Goal: Task Accomplishment & Management: Use online tool/utility

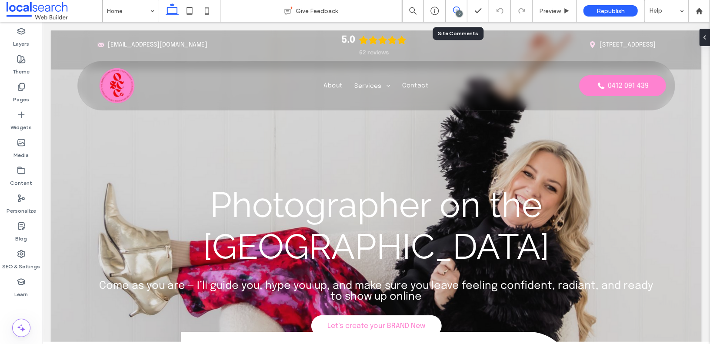
click at [452, 7] on span at bounding box center [456, 10] width 21 height 7
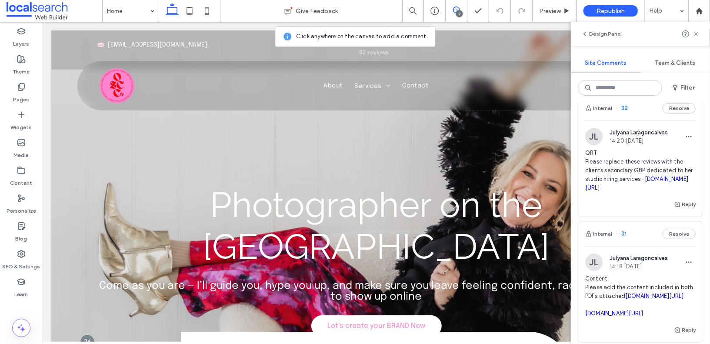
scroll to position [180, 0]
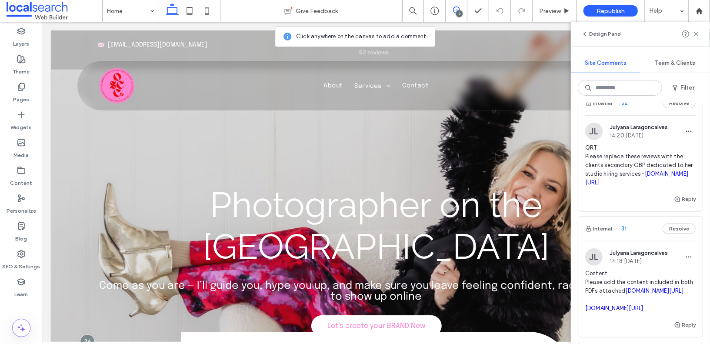
click at [623, 187] on span "QRT Please replace these reviews with the clients secondary GBP dedicated to he…" at bounding box center [640, 164] width 110 height 43
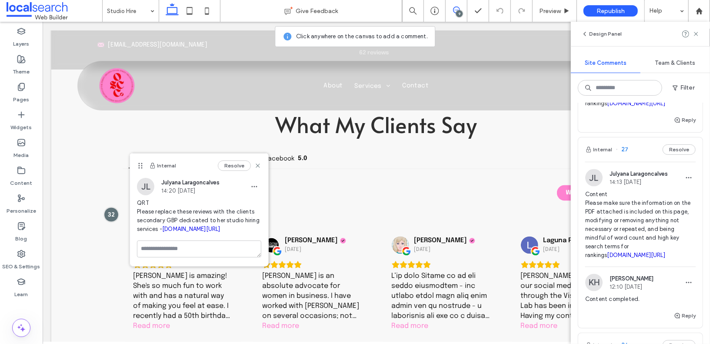
scroll to position [894, 0]
click at [623, 107] on span "Content Please make sure the information on the PDF attached is included on thi…" at bounding box center [640, 72] width 110 height 70
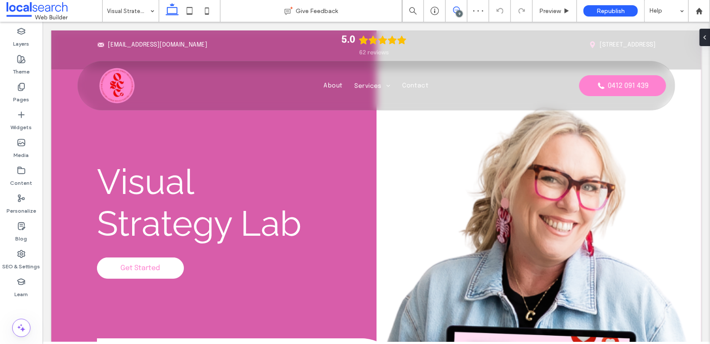
click at [453, 10] on use at bounding box center [456, 10] width 7 height 7
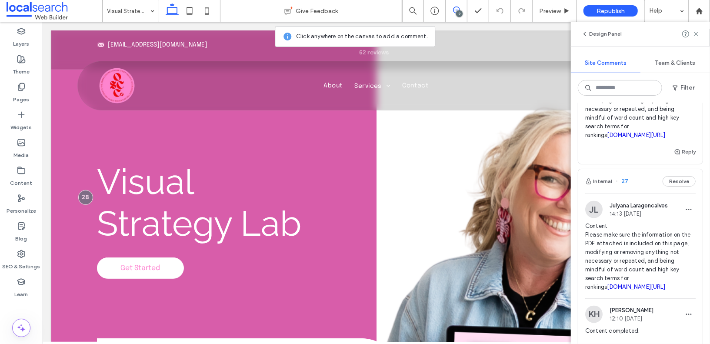
scroll to position [863, 0]
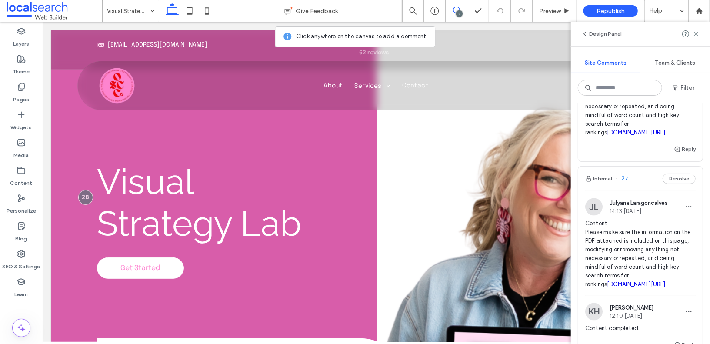
click at [619, 136] on link "[DOMAIN_NAME][URL]" at bounding box center [636, 132] width 58 height 7
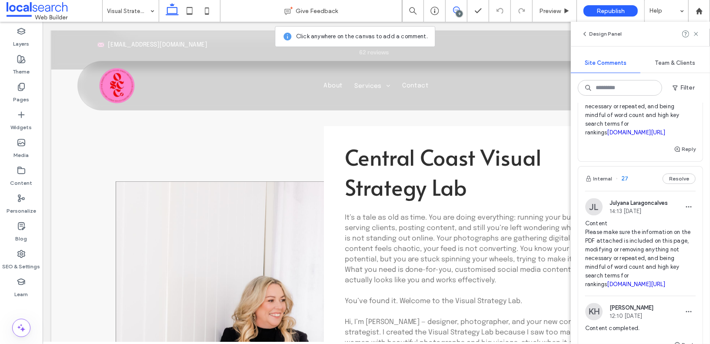
scroll to position [498, 0]
